Goal: Find specific page/section: Find specific page/section

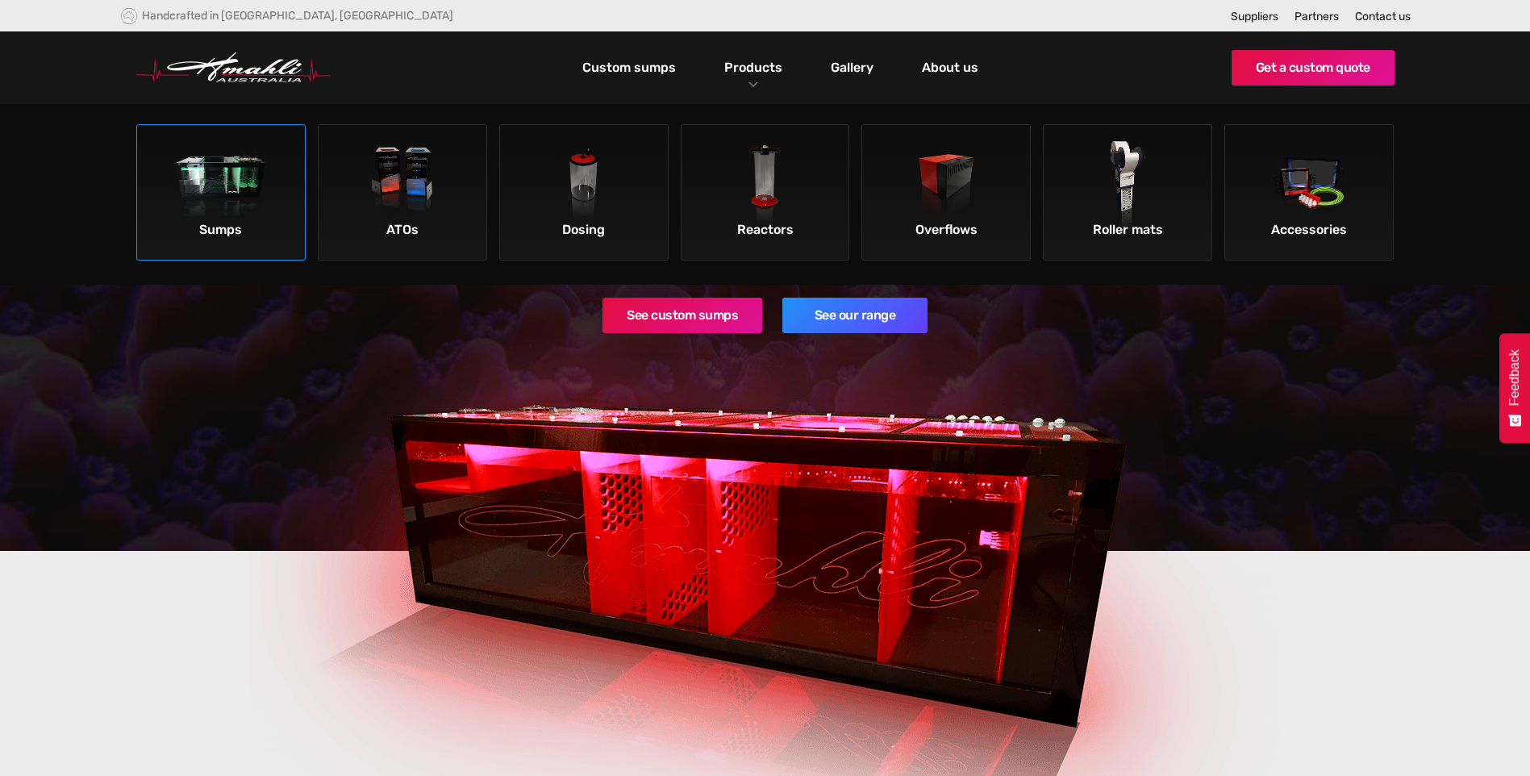
click at [228, 177] on img at bounding box center [221, 186] width 91 height 91
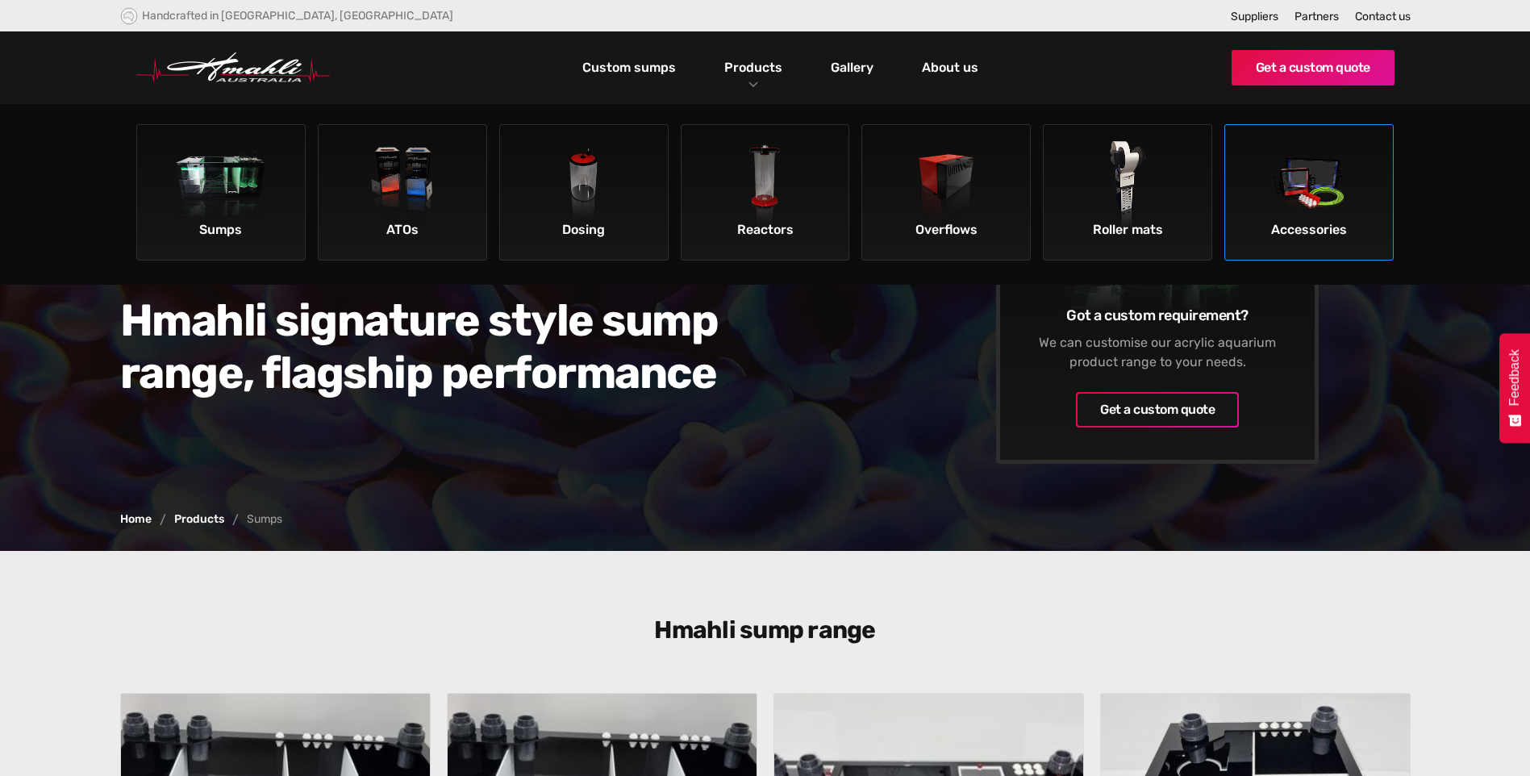
click at [1300, 198] on img at bounding box center [1309, 186] width 91 height 91
